Goal: Information Seeking & Learning: Learn about a topic

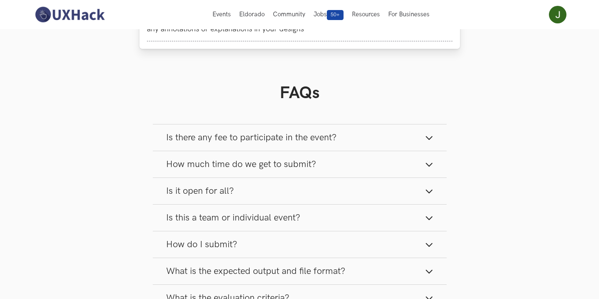
scroll to position [292, 0]
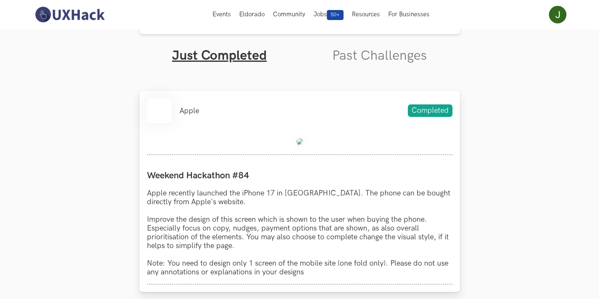
scroll to position [250, 0]
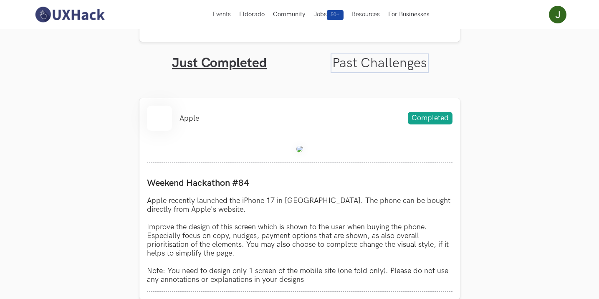
click at [352, 64] on link "Past Challenges" at bounding box center [379, 63] width 95 height 16
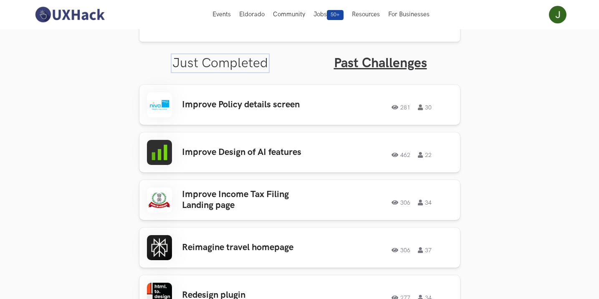
click at [235, 64] on link "Just Completed" at bounding box center [220, 63] width 96 height 16
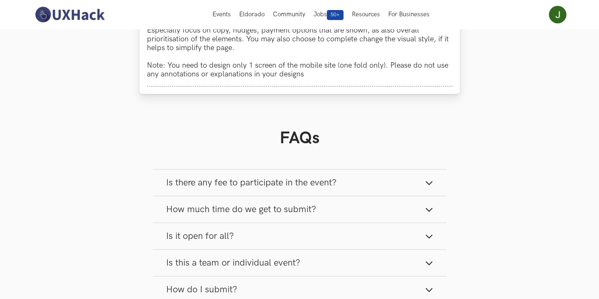
scroll to position [334, 0]
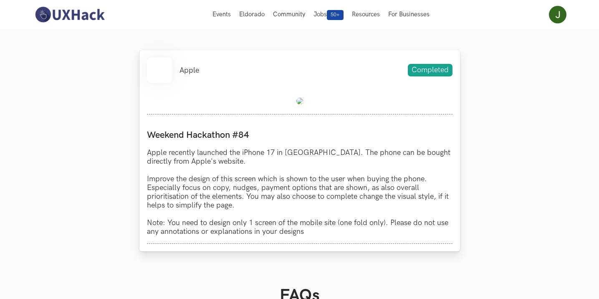
scroll to position [280, 0]
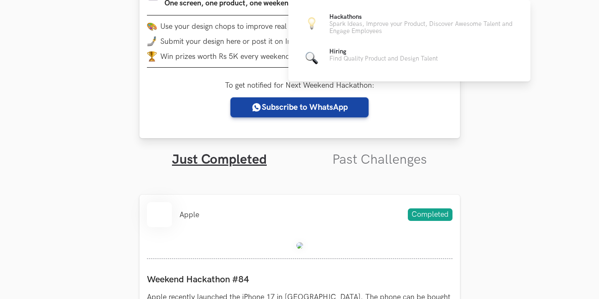
scroll to position [167, 0]
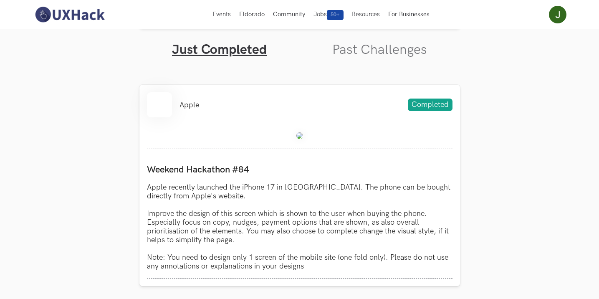
scroll to position [250, 0]
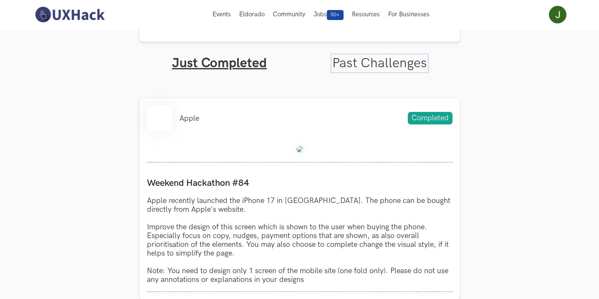
click at [358, 68] on link "Past Challenges" at bounding box center [379, 63] width 95 height 16
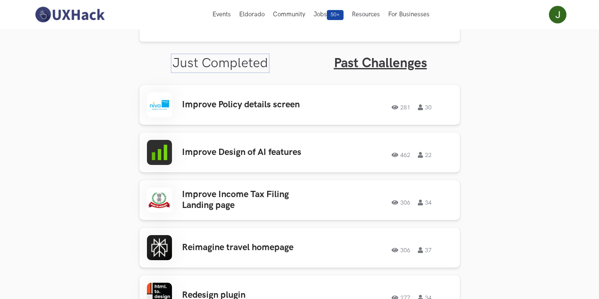
click at [220, 61] on link "Just Completed" at bounding box center [220, 63] width 96 height 16
